Goal: Find specific page/section: Find specific page/section

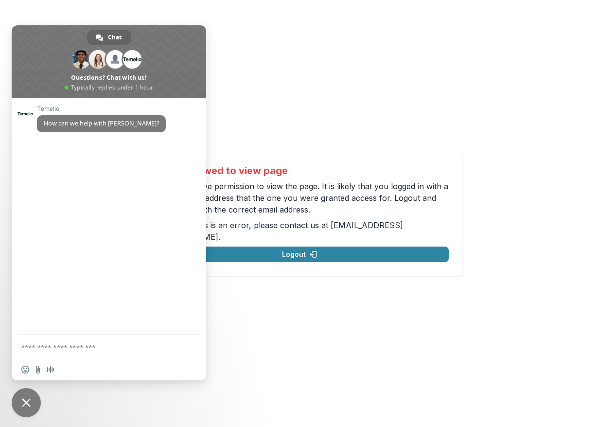
click at [283, 84] on div "Not allowed to view page You do not have permission to view the page. It is lik…" at bounding box center [299, 213] width 598 height 427
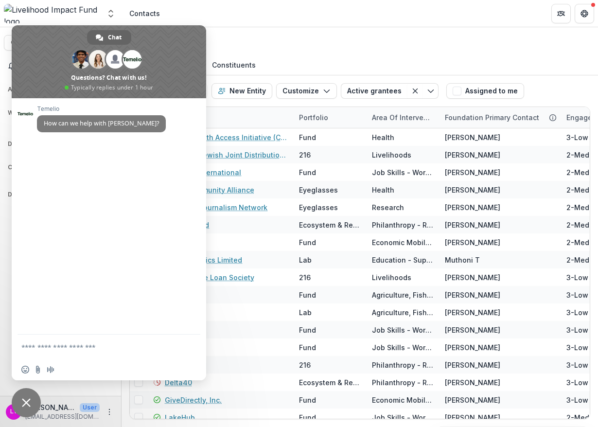
click at [272, 44] on div "Contacts" at bounding box center [360, 41] width 477 height 29
click at [27, 404] on span "Close chat" at bounding box center [26, 402] width 9 height 9
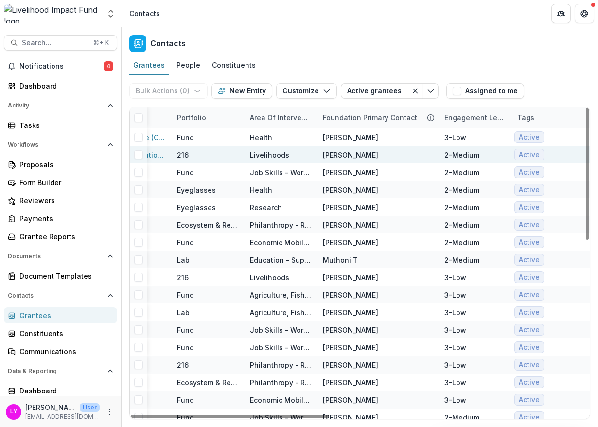
scroll to position [0, 151]
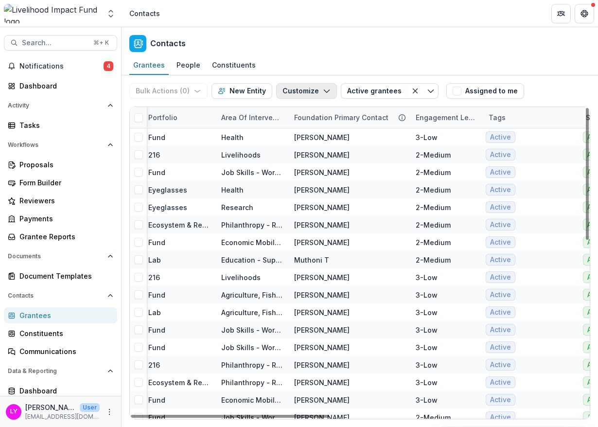
click at [299, 90] on button "Customize" at bounding box center [306, 91] width 61 height 16
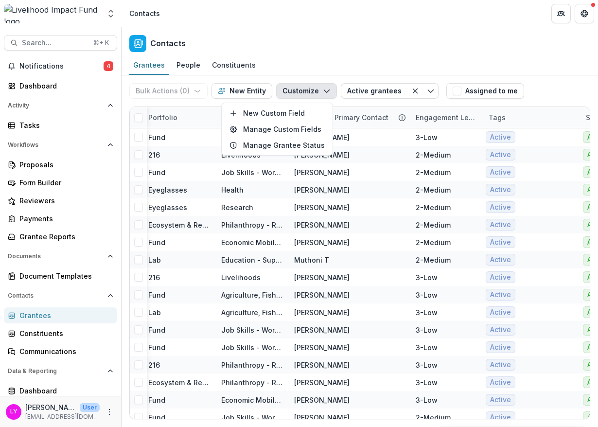
click at [299, 90] on button "Customize" at bounding box center [306, 91] width 61 height 16
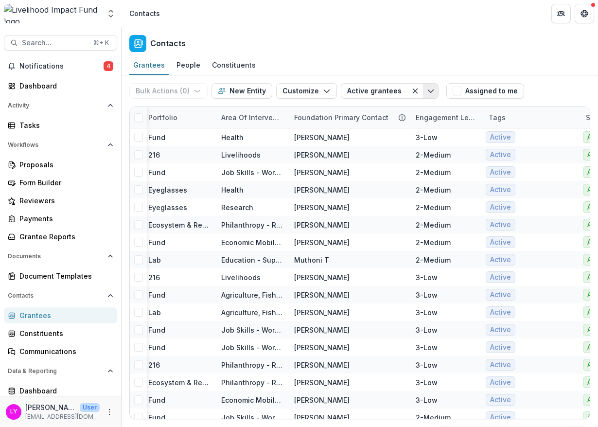
click at [427, 91] on icon "Toggle menu" at bounding box center [431, 91] width 8 height 8
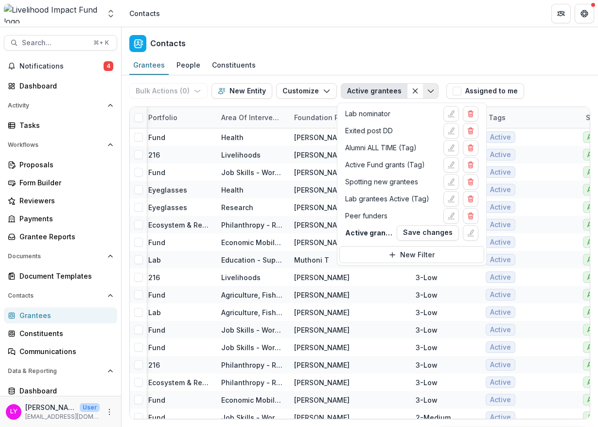
click at [428, 90] on polyline "Toggle menu" at bounding box center [430, 91] width 5 height 3
click at [536, 69] on div "Grantees People Constituents" at bounding box center [360, 65] width 477 height 19
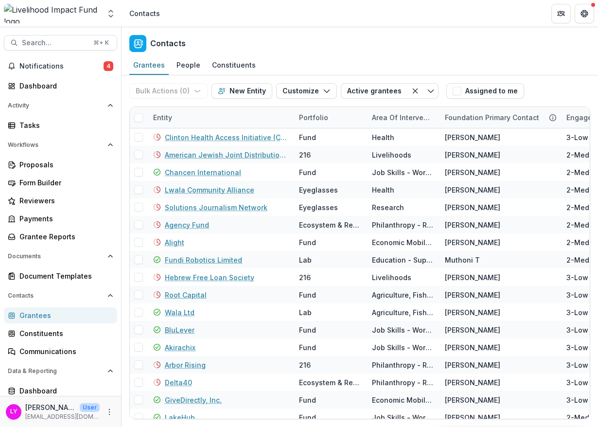
scroll to position [0, 1]
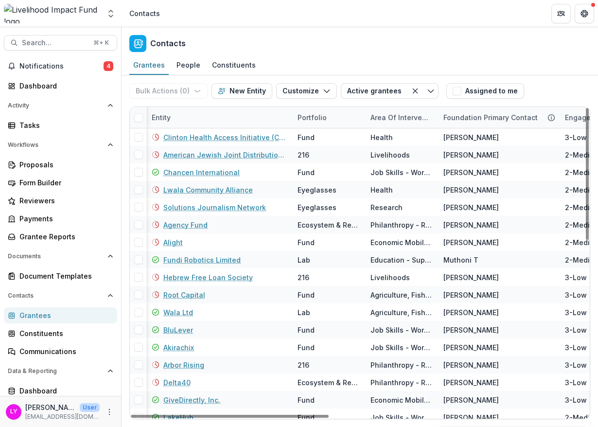
click at [470, 117] on div "Foundation Primary Contact" at bounding box center [491, 117] width 106 height 10
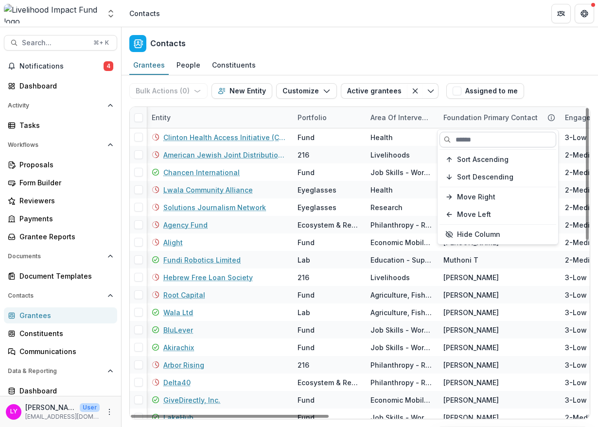
click at [470, 140] on input at bounding box center [498, 140] width 117 height 16
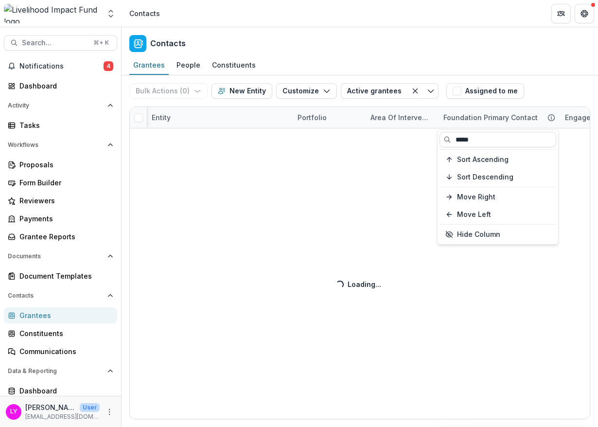
type input "*****"
